Goal: Task Accomplishment & Management: Manage account settings

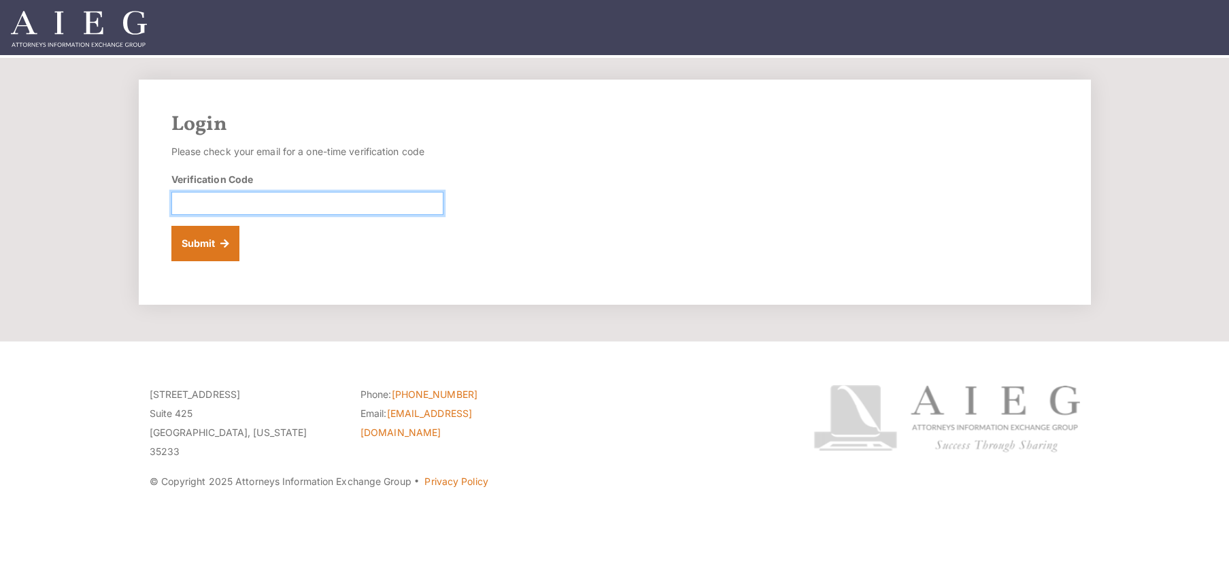
click at [199, 202] on input "Verification Code" at bounding box center [307, 203] width 272 height 23
paste input "907705"
type input "907705"
click at [209, 250] on button "Submit" at bounding box center [205, 243] width 69 height 35
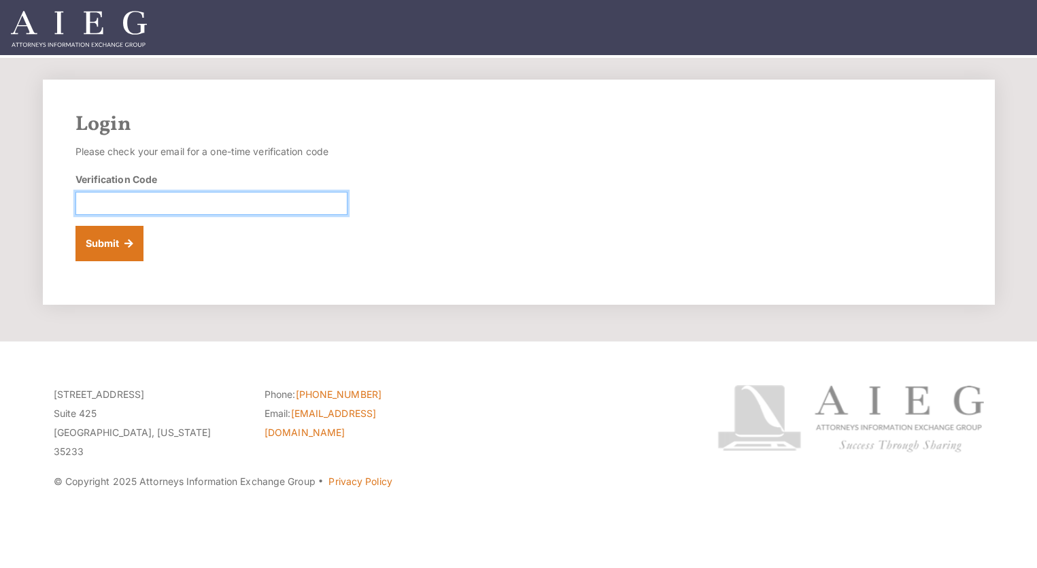
click at [267, 206] on input "Verification Code" at bounding box center [211, 203] width 272 height 23
paste input "585078"
type input "585078"
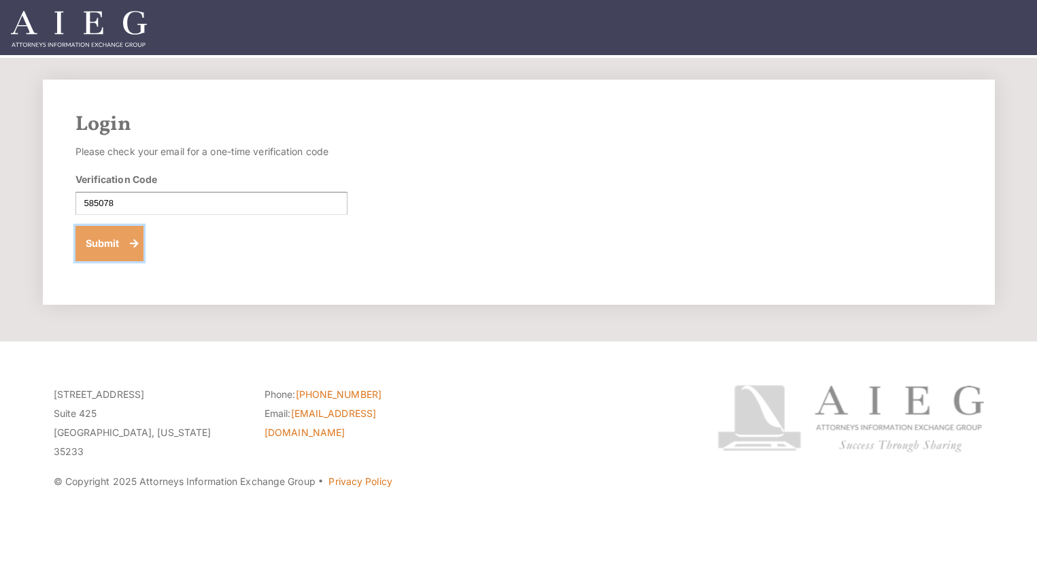
click at [106, 243] on button "Submit" at bounding box center [109, 243] width 69 height 35
